Goal: Find specific page/section: Find specific page/section

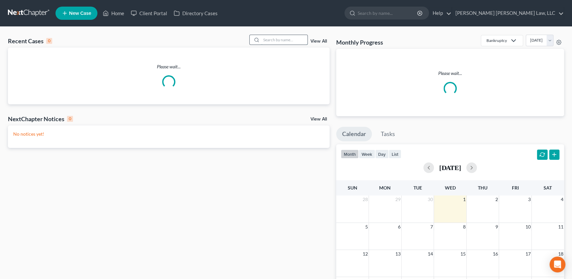
click at [267, 41] on input "search" at bounding box center [284, 40] width 46 height 10
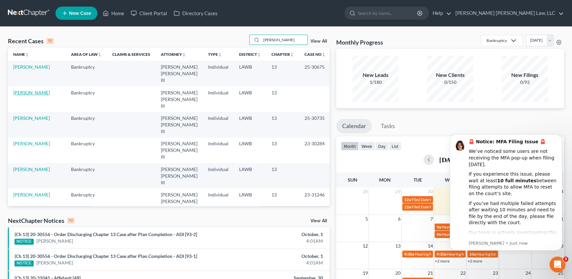
type input "[PERSON_NAME]"
click at [36, 90] on link "[PERSON_NAME]" at bounding box center [31, 93] width 37 height 6
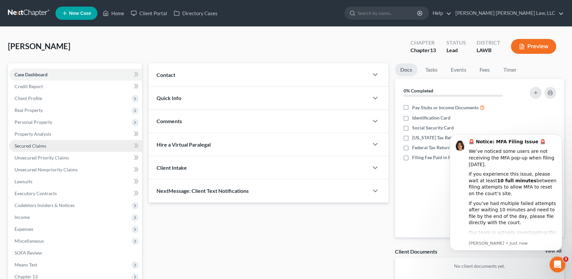
click at [28, 143] on span "Secured Claims" at bounding box center [31, 146] width 32 height 6
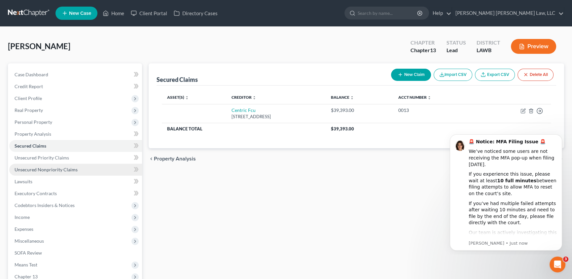
click at [43, 168] on span "Unsecured Nonpriority Claims" at bounding box center [46, 170] width 63 height 6
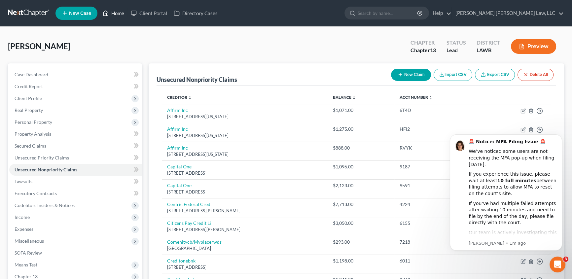
click at [116, 11] on link "Home" at bounding box center [113, 13] width 28 height 12
